Goal: Information Seeking & Learning: Learn about a topic

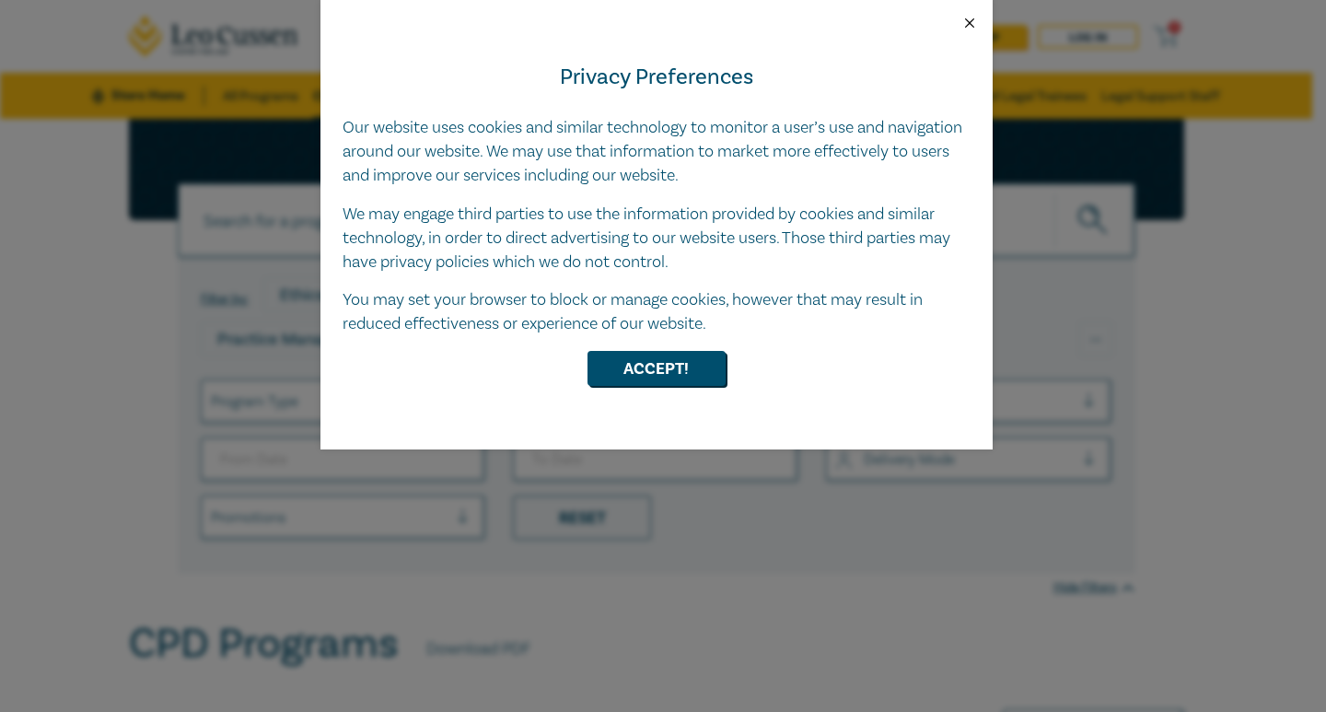
click at [971, 27] on button "Close" at bounding box center [969, 23] width 17 height 17
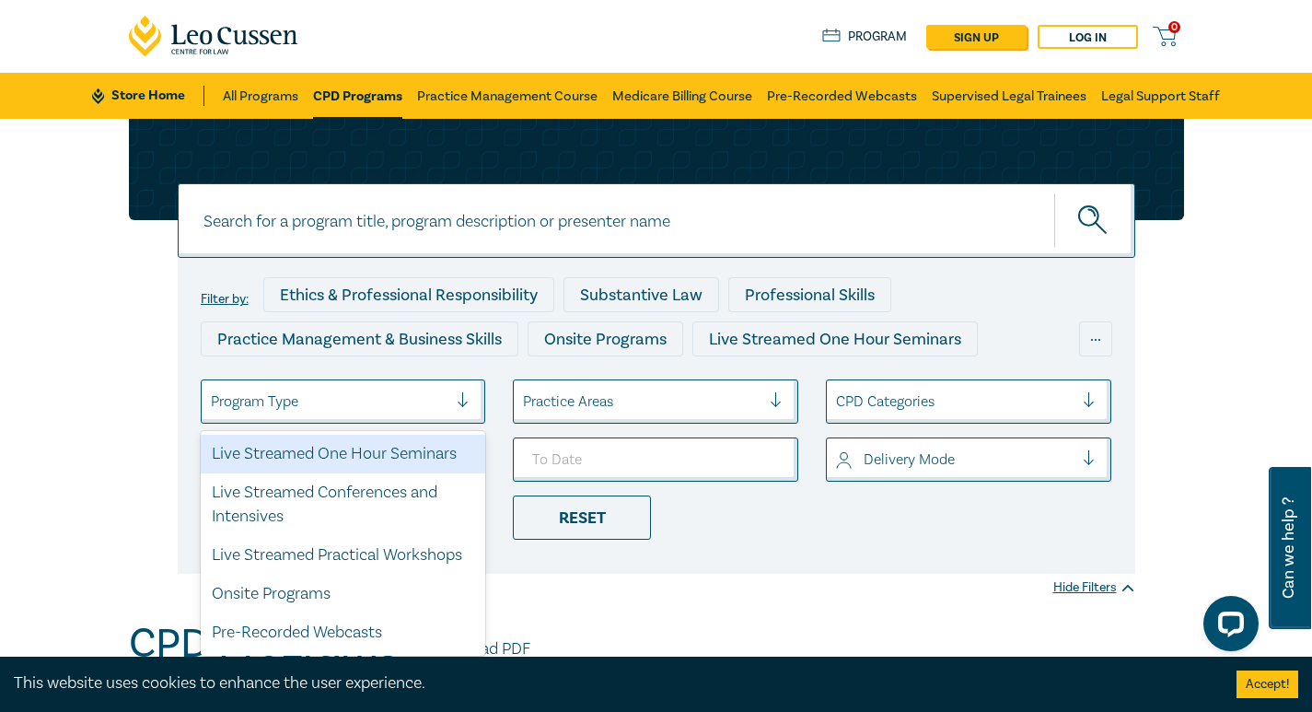
click at [405, 409] on div at bounding box center [330, 401] width 238 height 24
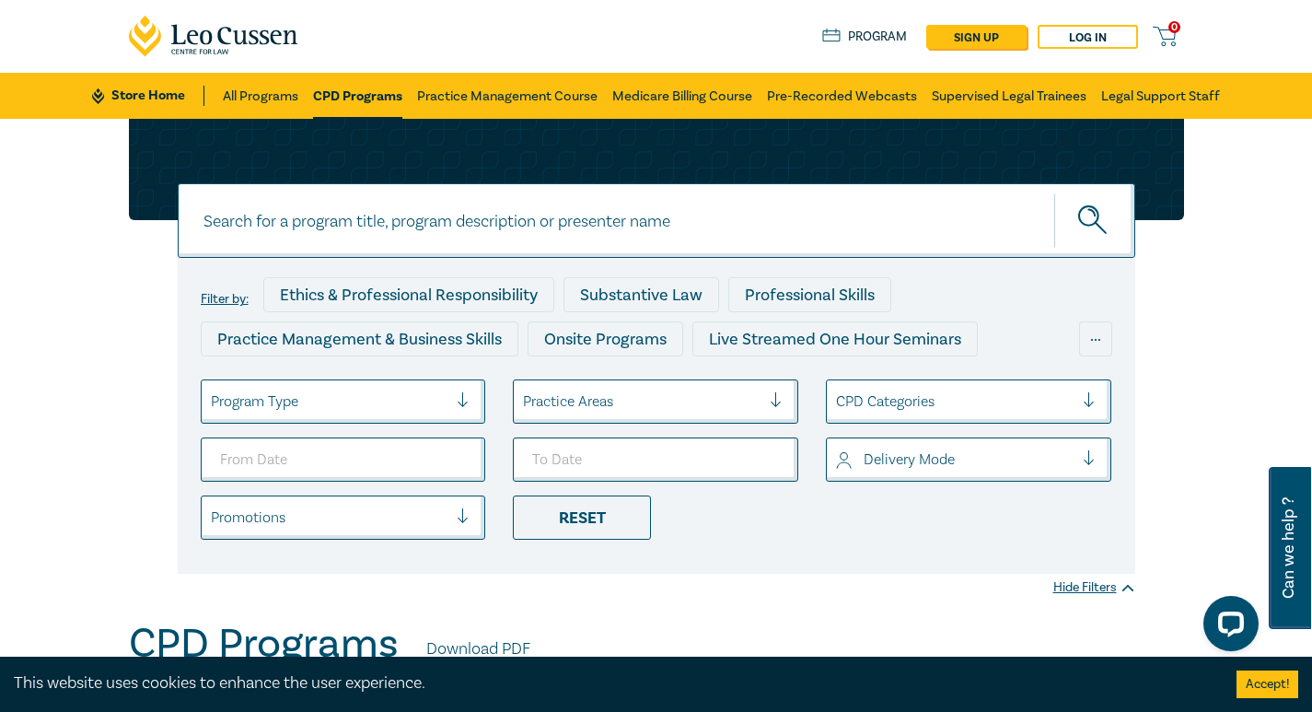
click at [405, 409] on div at bounding box center [330, 401] width 238 height 24
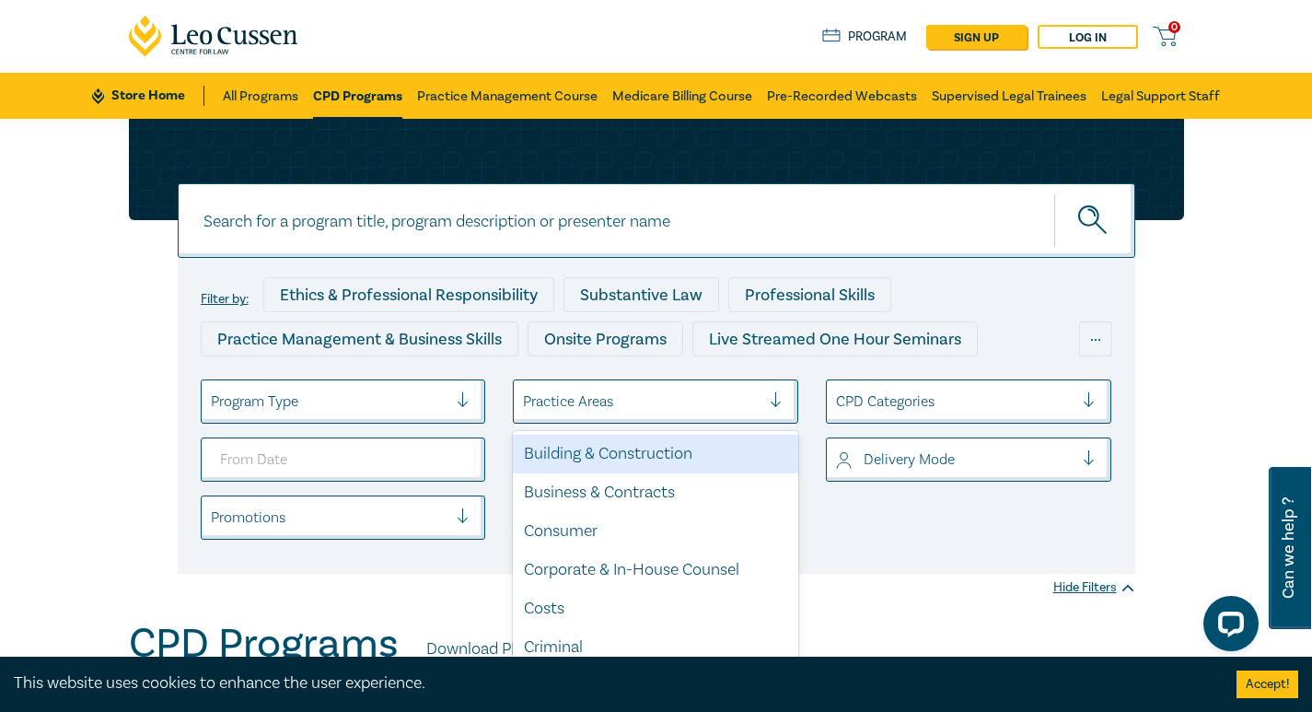
click at [668, 391] on div at bounding box center [642, 401] width 238 height 24
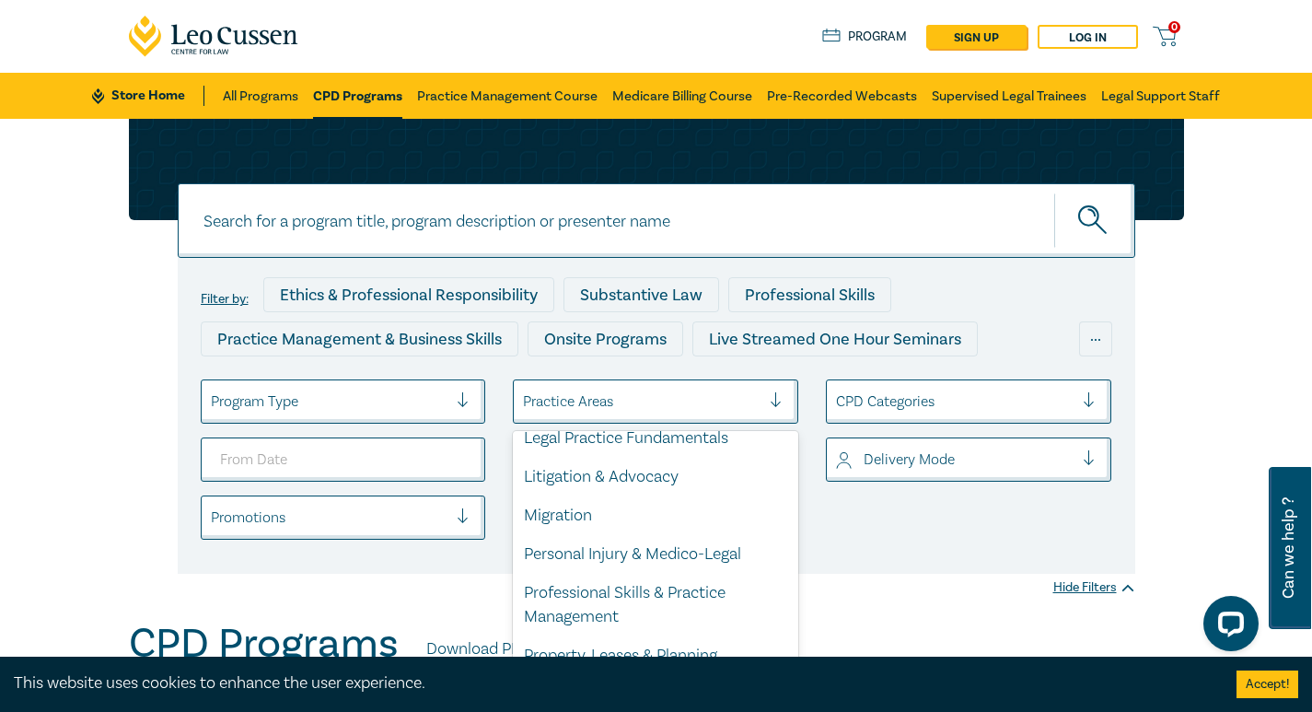
scroll to position [520, 0]
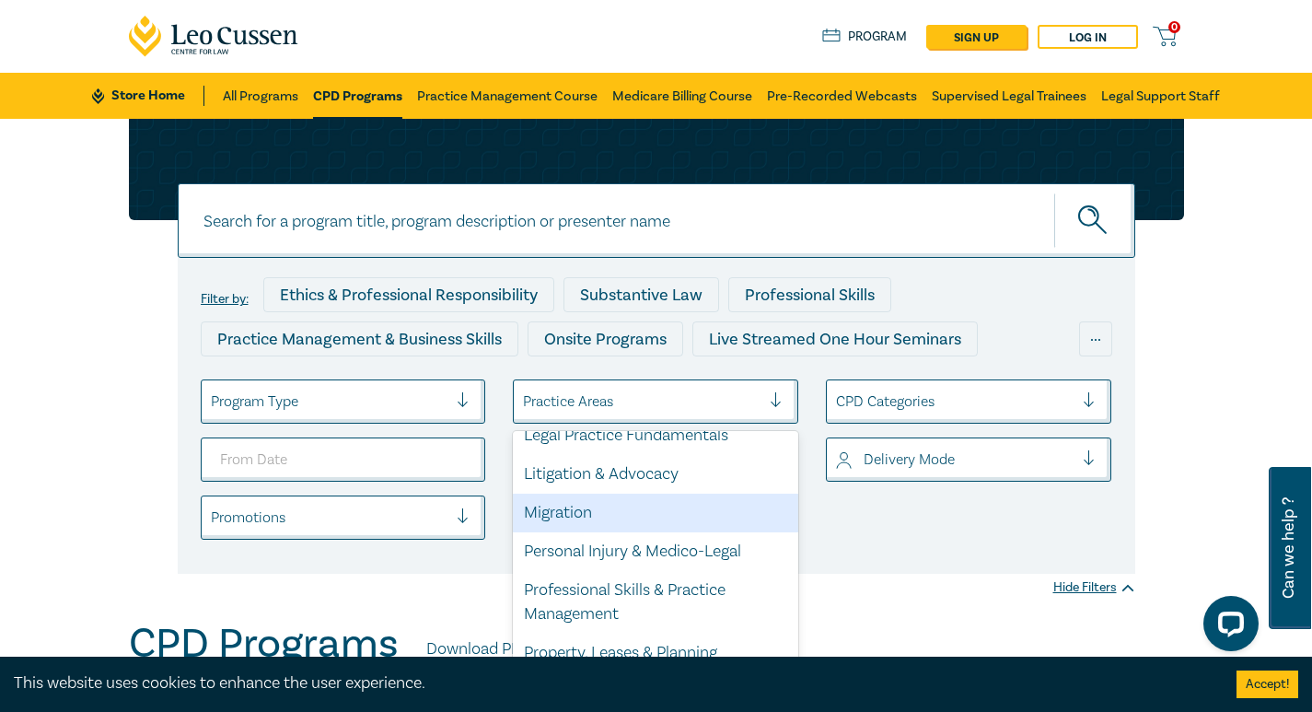
click at [602, 532] on div "Migration" at bounding box center [655, 513] width 285 height 39
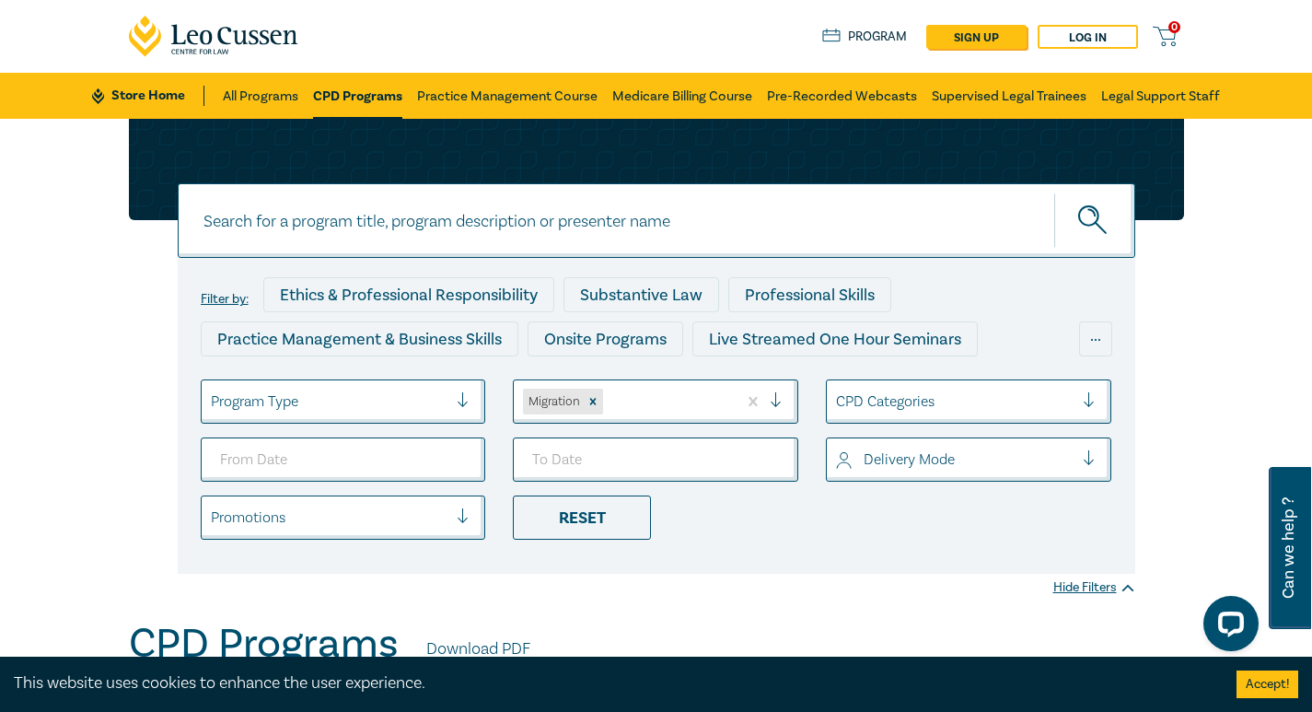
scroll to position [226, 0]
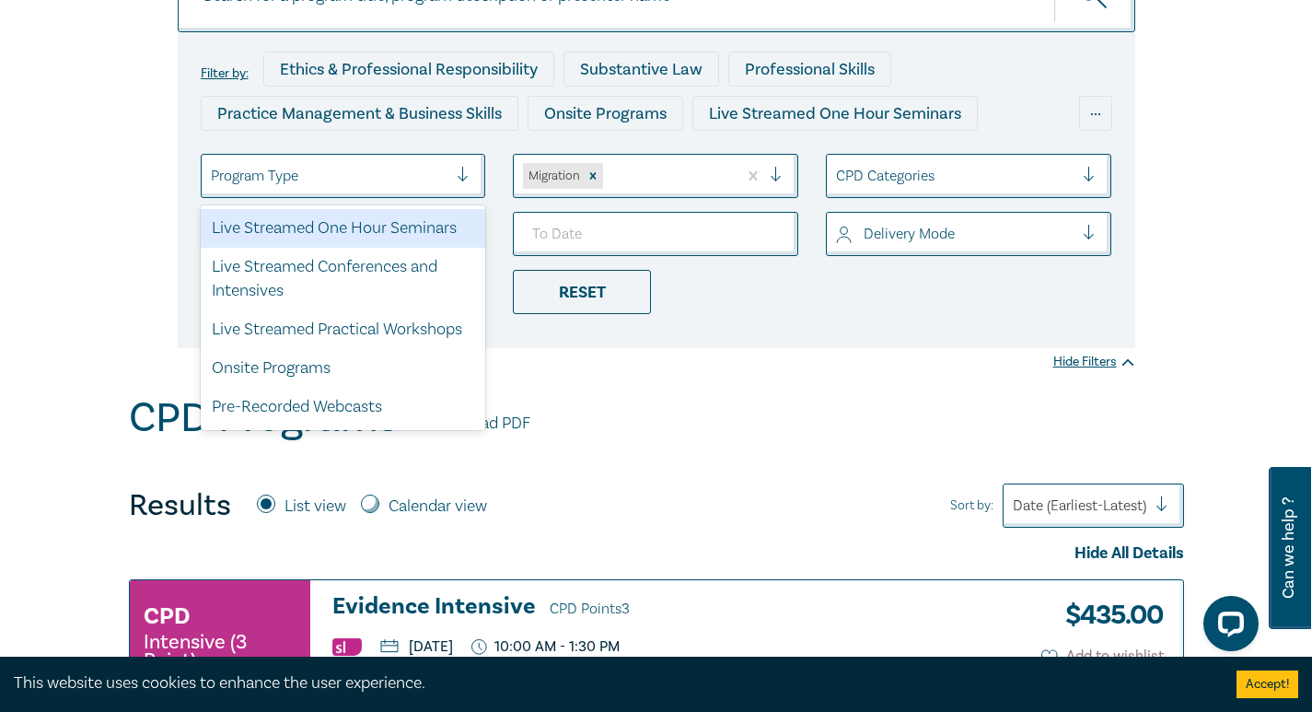
click at [459, 169] on div at bounding box center [471, 176] width 28 height 18
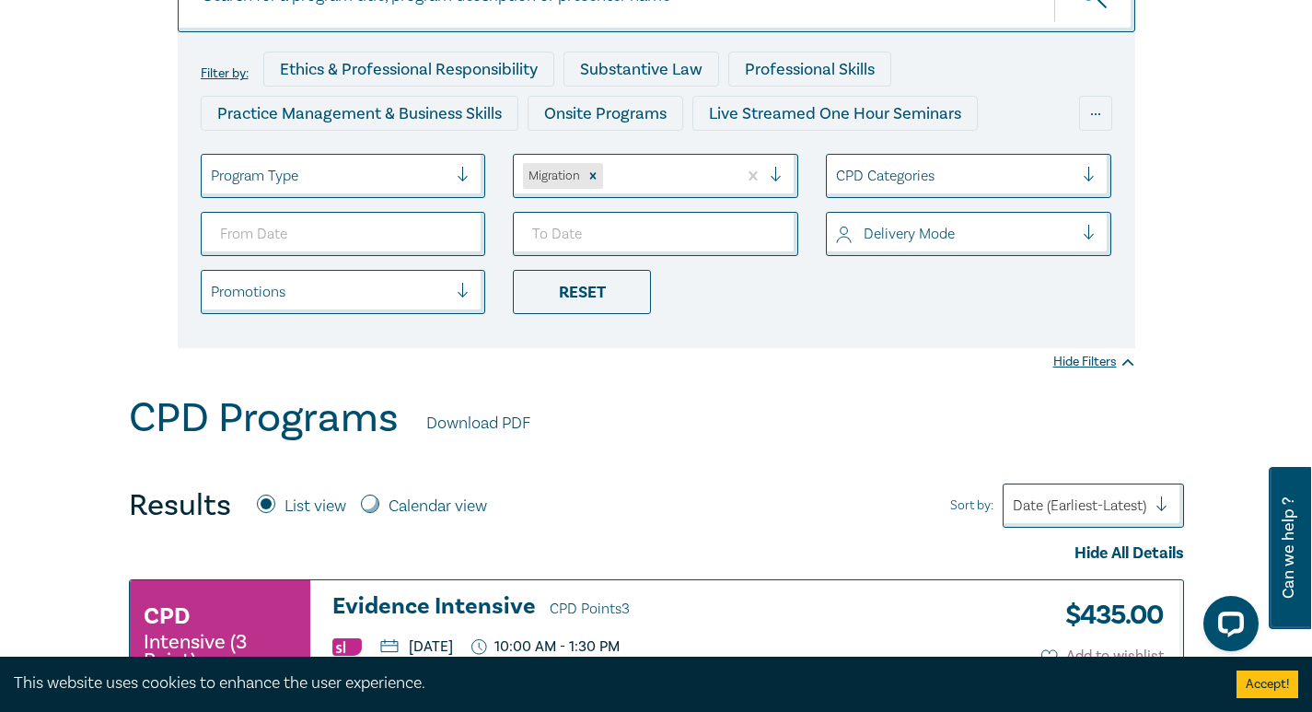
click at [156, 159] on div "Filter by: Ethics & Professional Responsibility Substantive Law Professional Sk…" at bounding box center [656, 120] width 1077 height 455
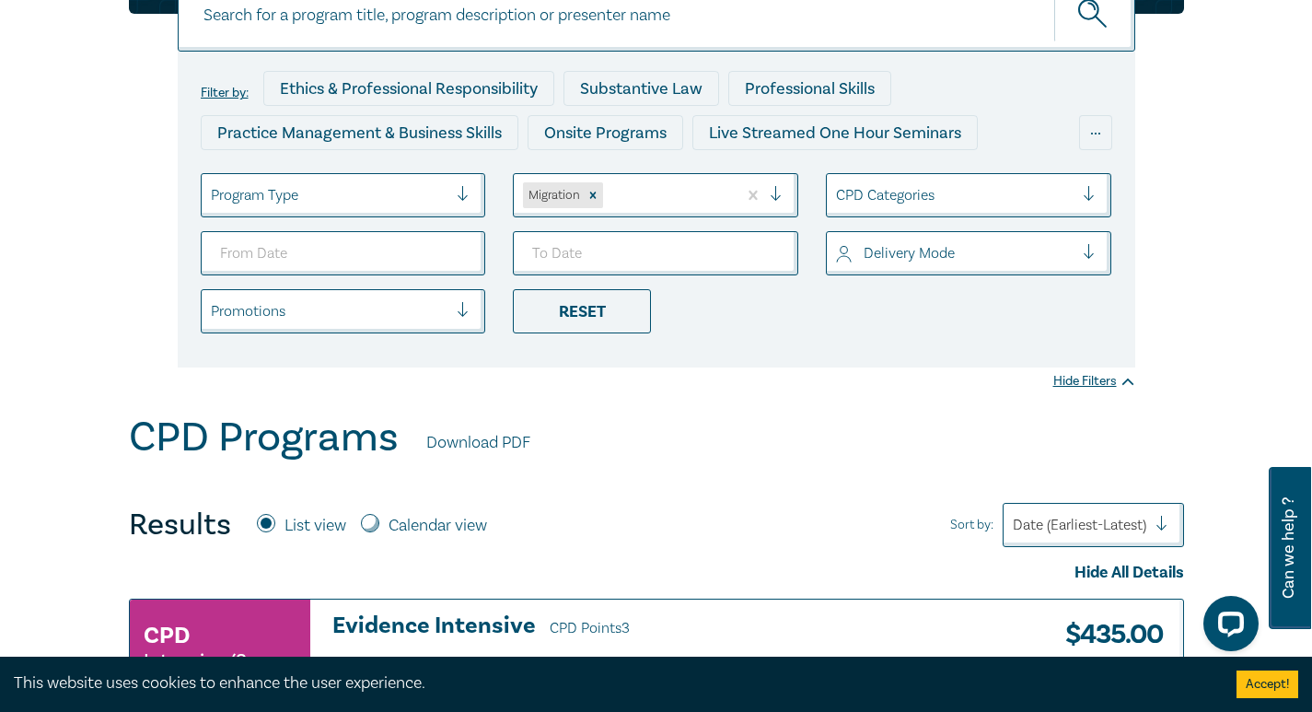
scroll to position [0, 0]
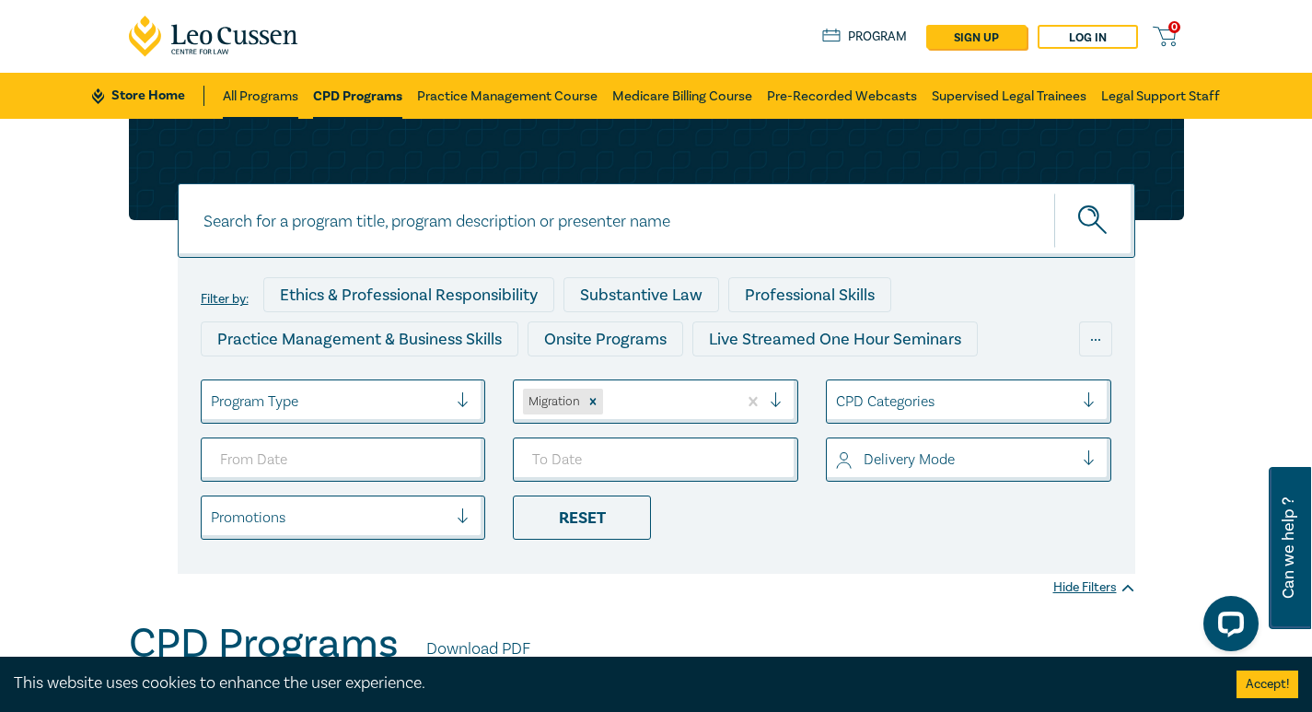
click at [246, 103] on link "All Programs" at bounding box center [261, 96] width 76 height 46
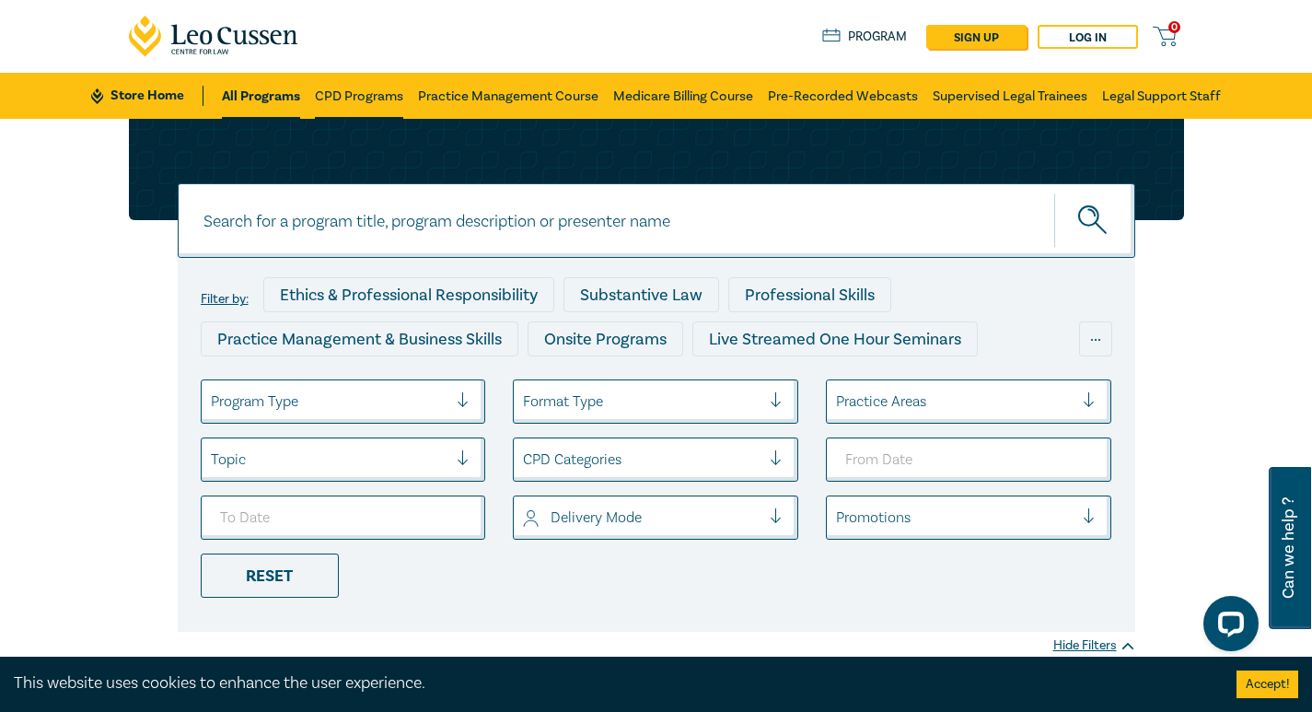
click at [331, 103] on link "CPD Programs" at bounding box center [359, 96] width 88 height 46
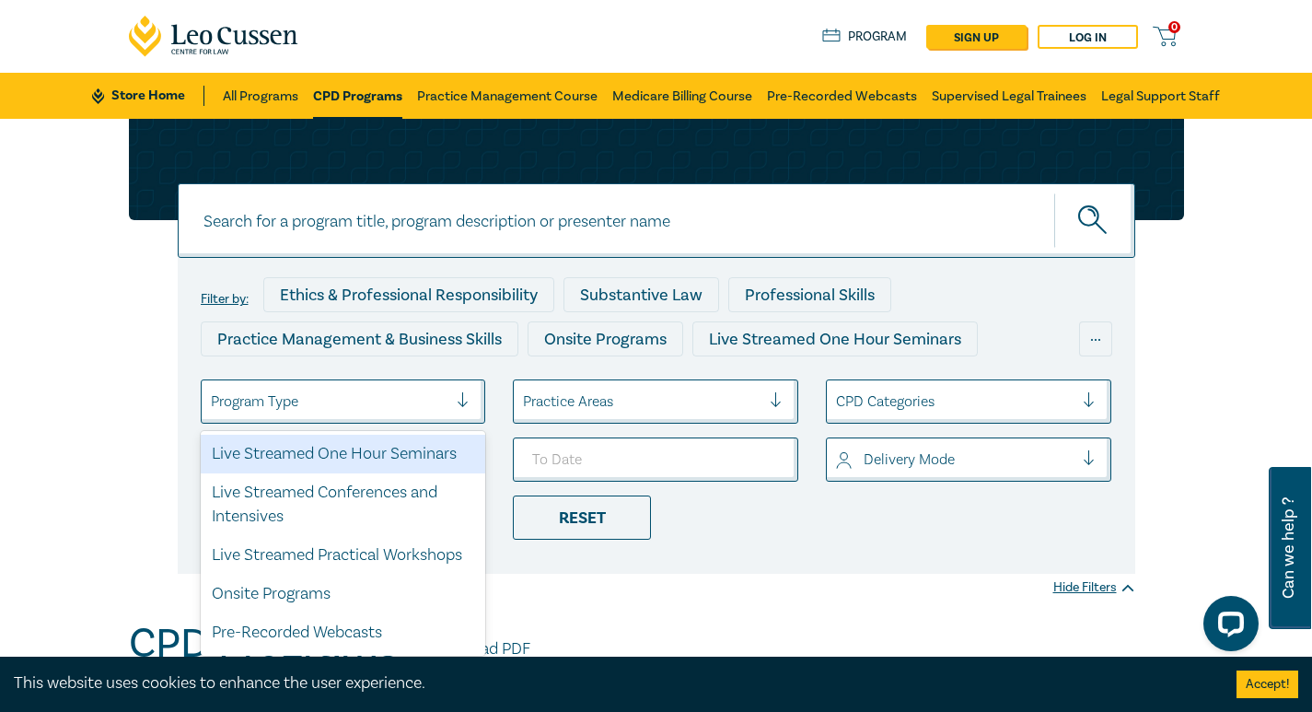
click at [369, 412] on div at bounding box center [330, 401] width 238 height 24
